Goal: Find specific page/section: Find specific page/section

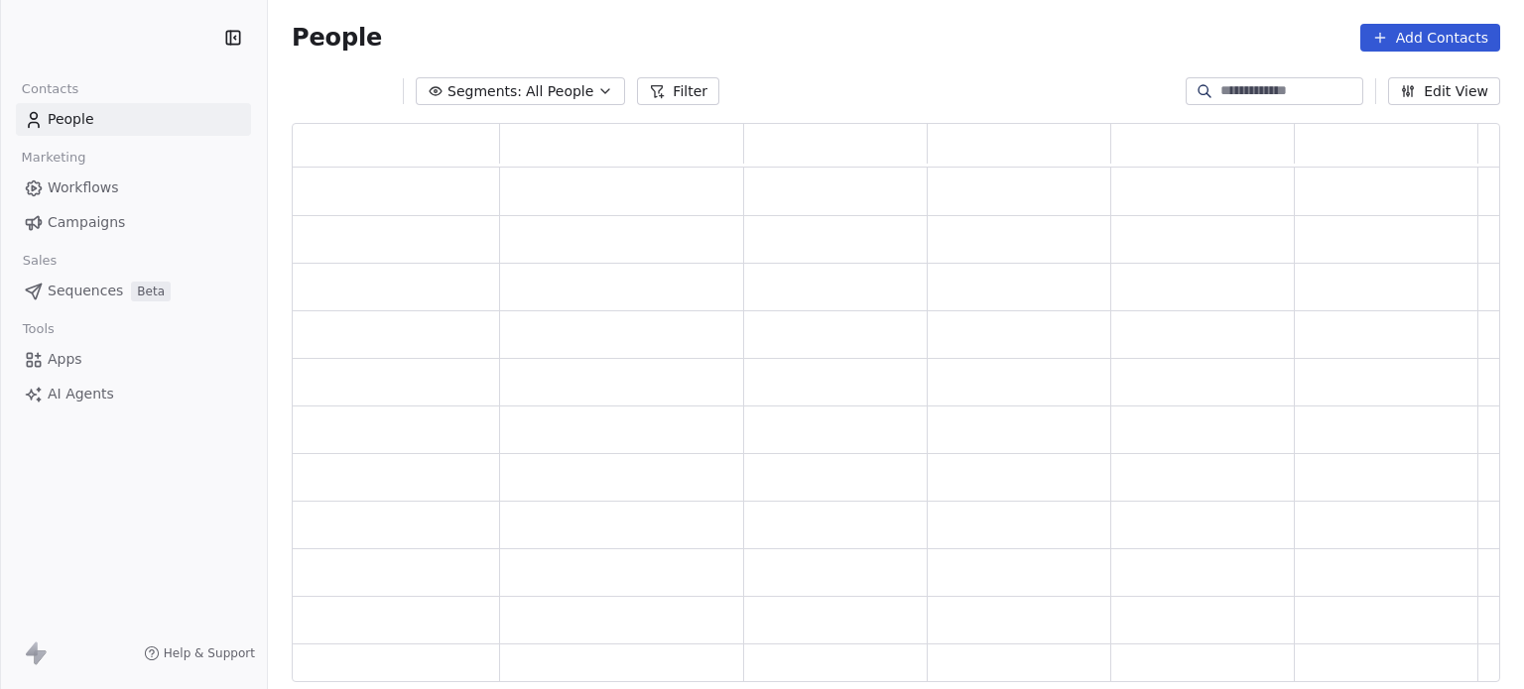
scroll to position [16, 16]
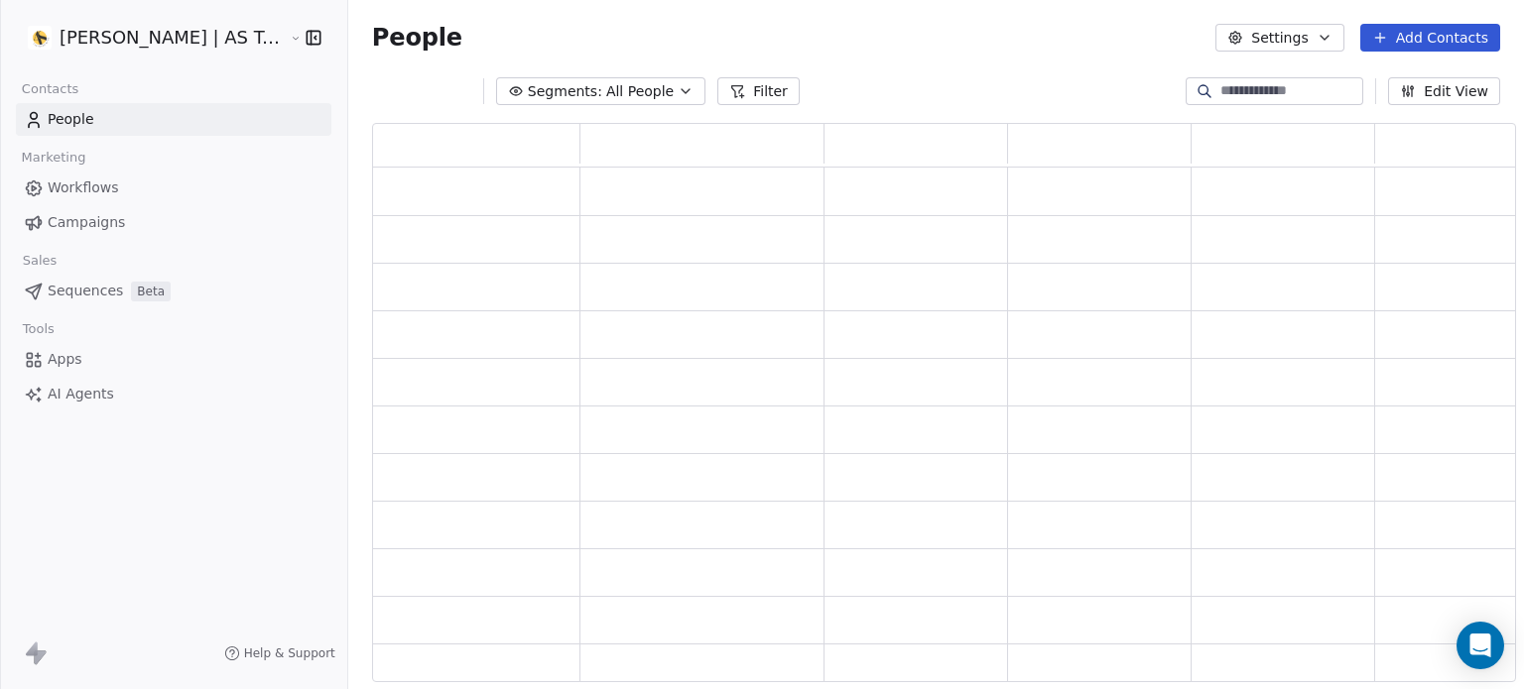
click at [94, 230] on span "Campaigns" at bounding box center [86, 222] width 77 height 21
